Goal: Understand process/instructions: Learn how to perform a task or action

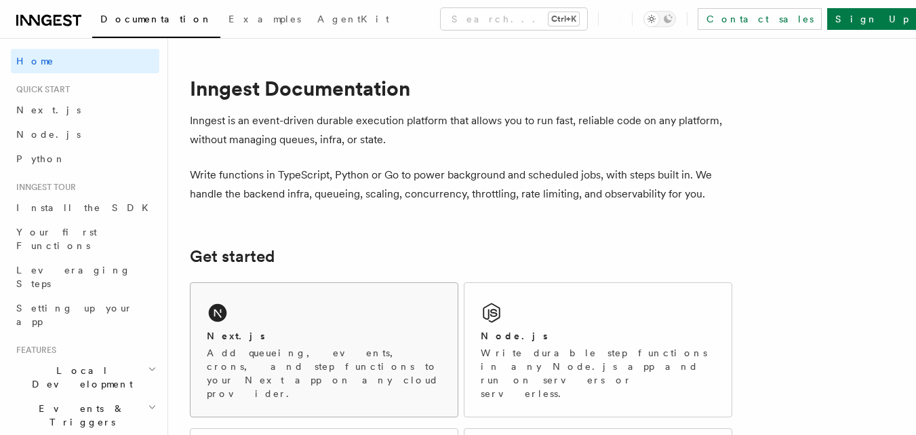
click at [333, 337] on div "Next.js" at bounding box center [324, 336] width 235 height 14
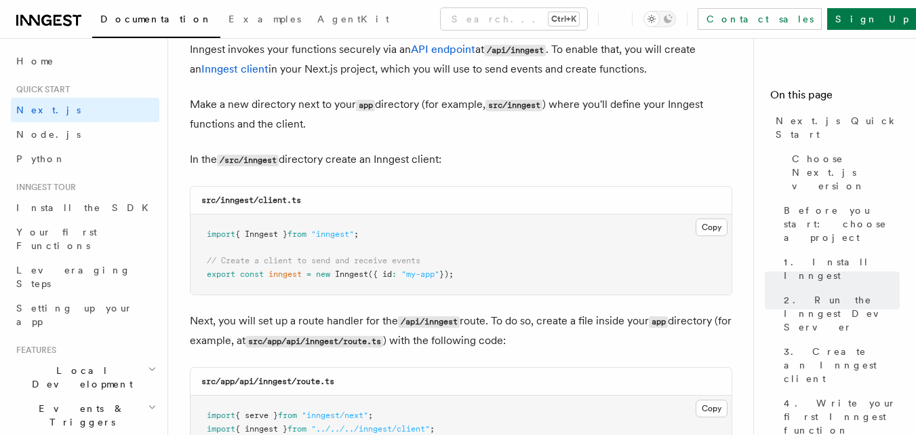
scroll to position [1646, 0]
drag, startPoint x: 207, startPoint y: 232, endPoint x: 464, endPoint y: 281, distance: 262.2
click at [464, 281] on pre "import { Inngest } from "inngest" ; // Create a client to send and receive even…" at bounding box center [460, 254] width 541 height 80
copy code "import { Inngest } from "inngest" ; // Create a client to send and receive even…"
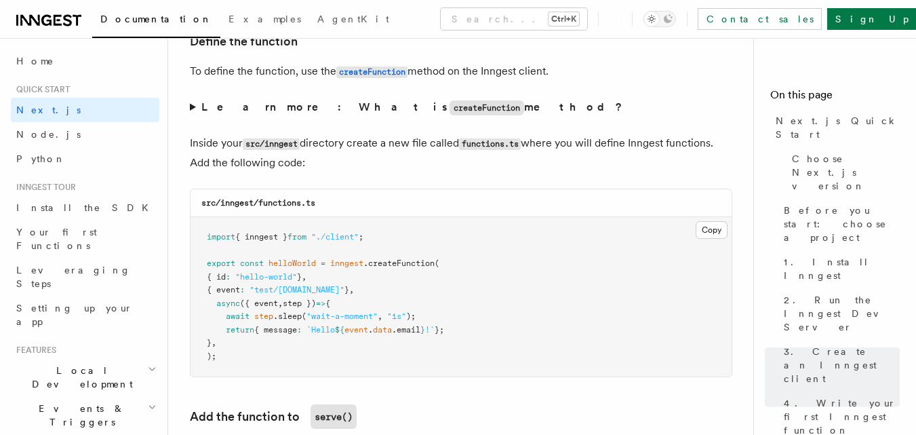
scroll to position [2327, 0]
